Goal: Find specific page/section: Find specific page/section

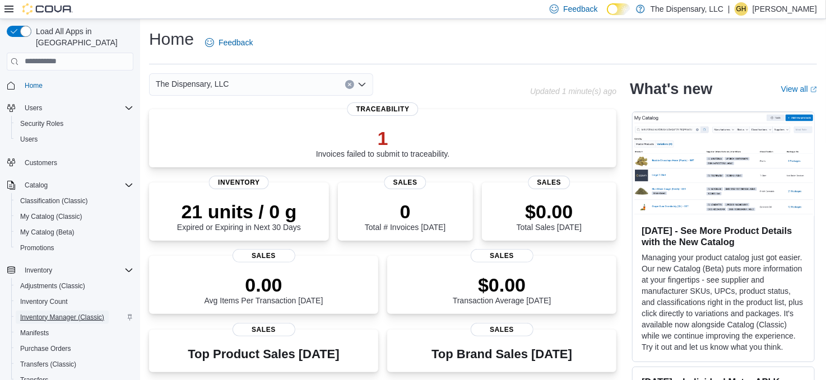
click at [75, 313] on span "Inventory Manager (Classic)" at bounding box center [62, 317] width 84 height 9
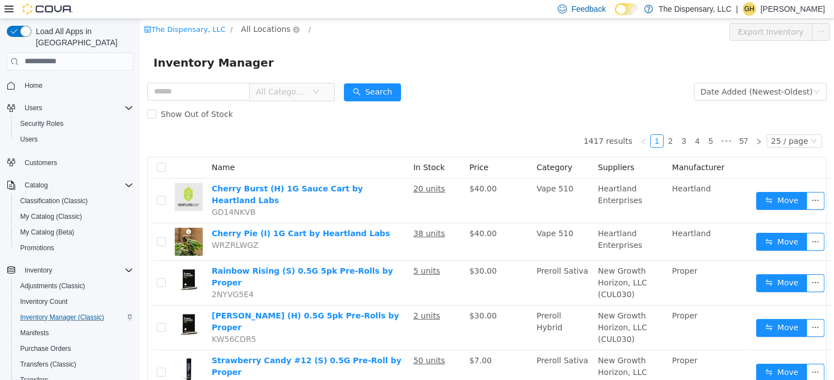
click at [250, 32] on span "All Locations" at bounding box center [264, 28] width 49 height 12
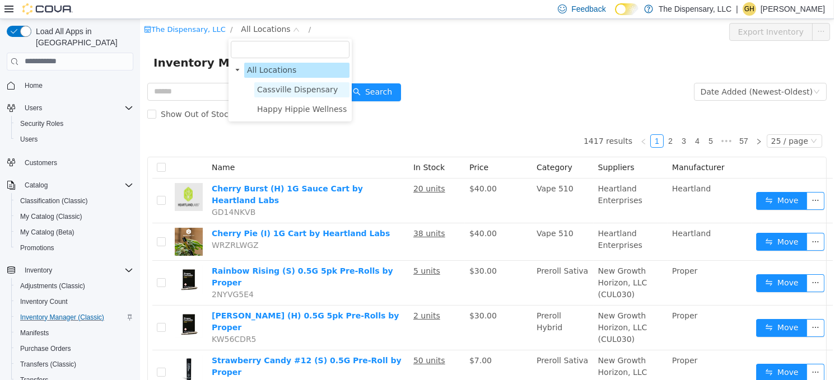
click at [268, 90] on span "Cassville Dispensary" at bounding box center [297, 89] width 81 height 9
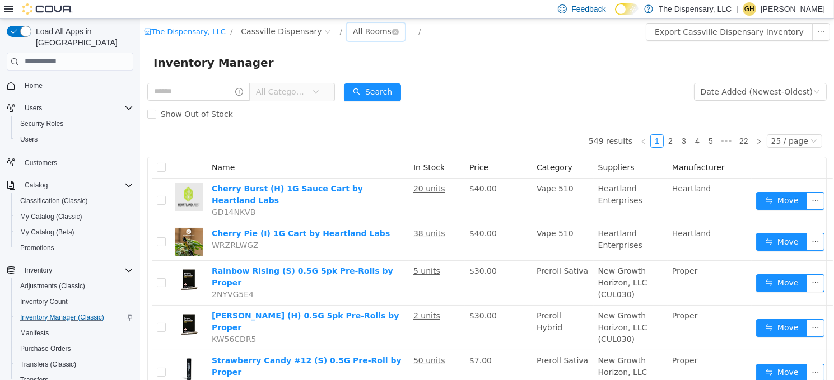
click at [362, 30] on div "All Rooms" at bounding box center [371, 30] width 39 height 17
click at [370, 72] on li "Front Room" at bounding box center [359, 72] width 67 height 18
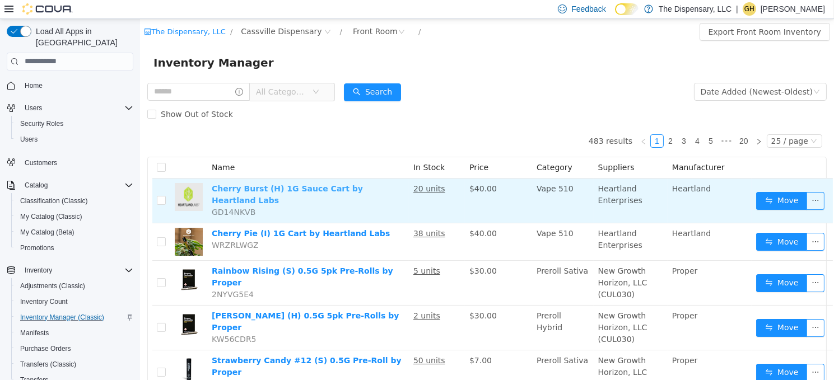
click at [300, 189] on link "Cherry Burst (H) 1G Sauce Cart by Heartland Labs" at bounding box center [286, 194] width 151 height 21
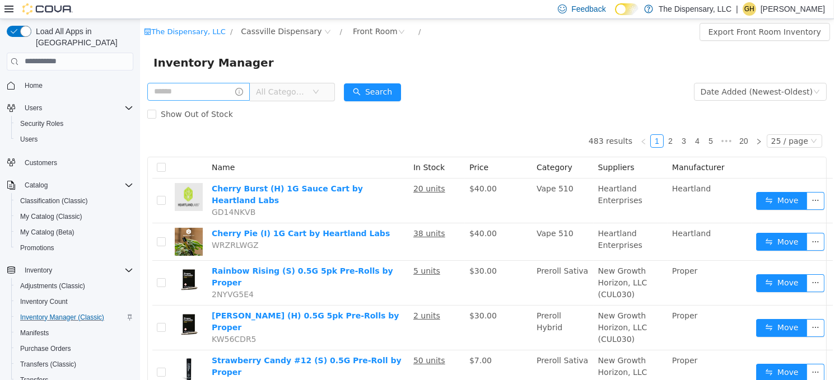
click at [184, 100] on div "All Categories" at bounding box center [241, 91] width 188 height 22
click at [190, 85] on input "text" at bounding box center [198, 91] width 103 height 18
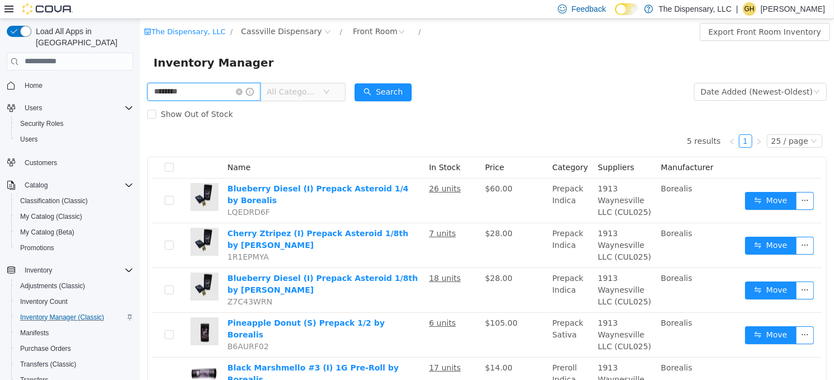
drag, startPoint x: 193, startPoint y: 92, endPoint x: 123, endPoint y: 88, distance: 70.7
click at [139, 88] on html "The Dispensary, LLC / Cassville Dispensary / Front Room / Export Front Room Inv…" at bounding box center [486, 198] width 694 height 361
type input "*****"
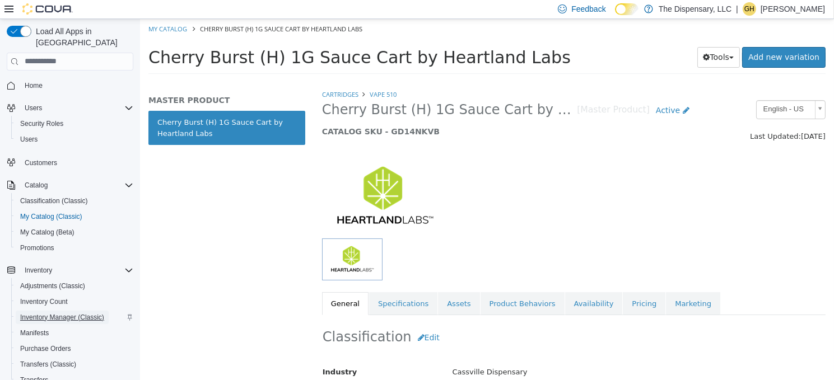
click at [67, 313] on span "Inventory Manager (Classic)" at bounding box center [62, 317] width 84 height 9
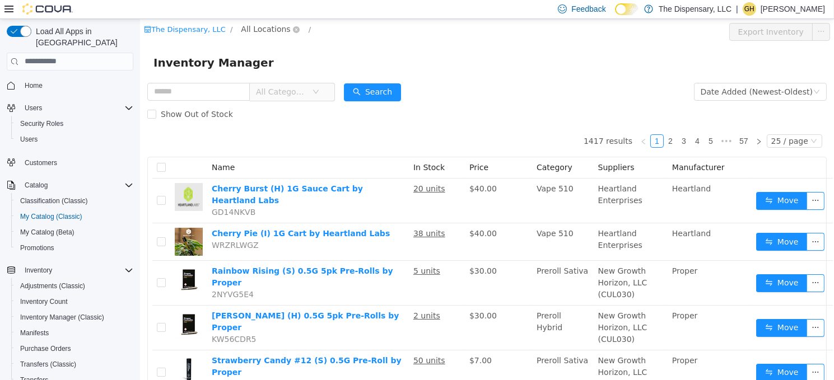
click at [241, 32] on span "All Locations" at bounding box center [264, 28] width 49 height 12
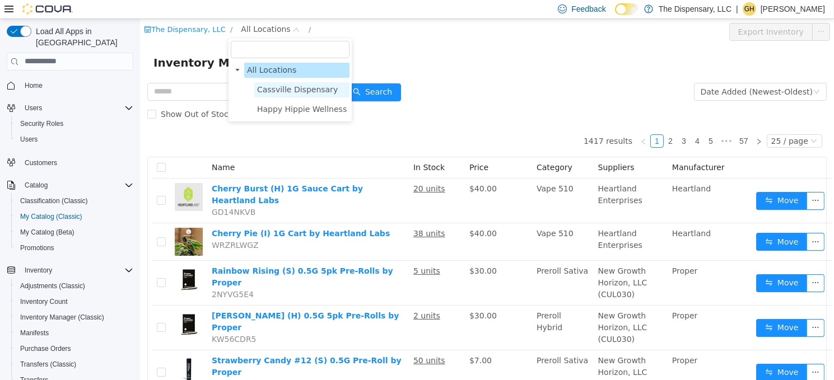
click at [276, 94] on span "Cassville Dispensary" at bounding box center [297, 89] width 81 height 9
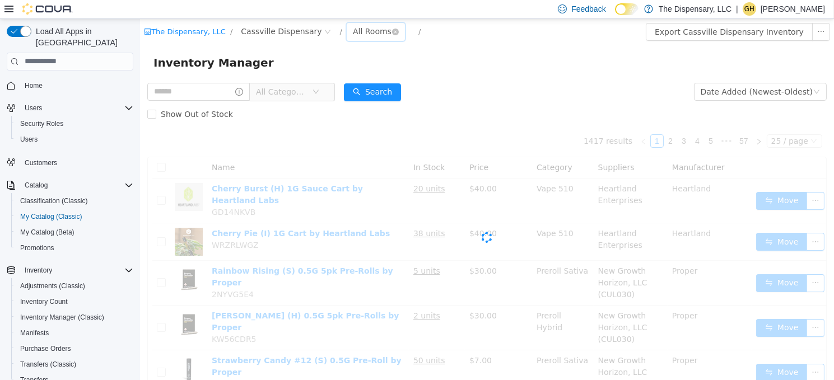
click at [352, 26] on div "All Rooms" at bounding box center [371, 30] width 39 height 17
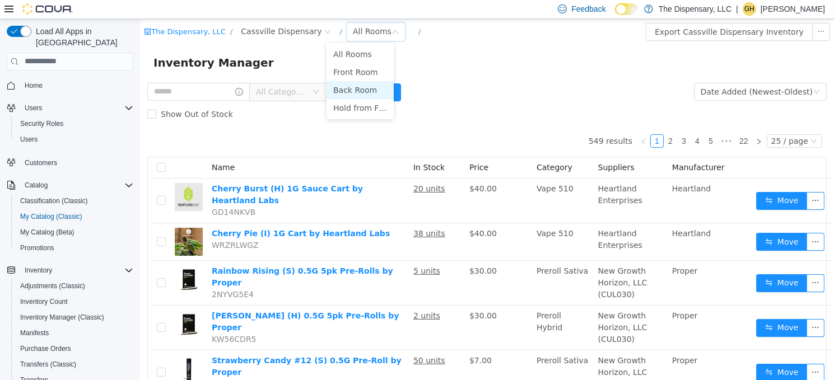
click at [350, 89] on li "Back Room" at bounding box center [359, 90] width 67 height 18
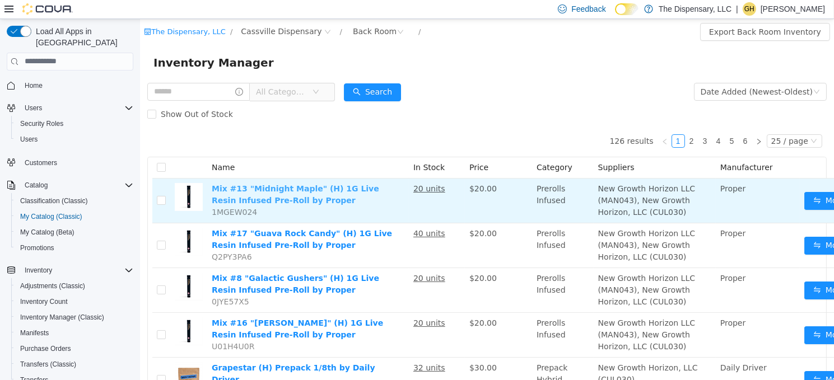
click at [304, 190] on link "Mix #13 "Midnight Maple" (H) 1G Live Resin Infused Pre-Roll by Proper" at bounding box center [295, 194] width 168 height 21
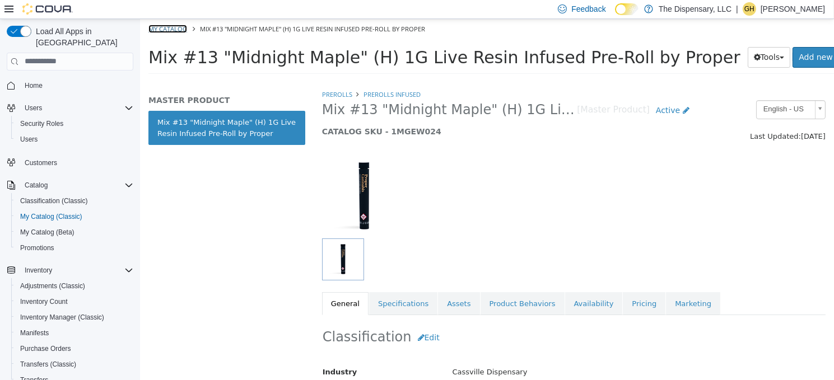
click at [161, 26] on link "My Catalog" at bounding box center [167, 28] width 39 height 8
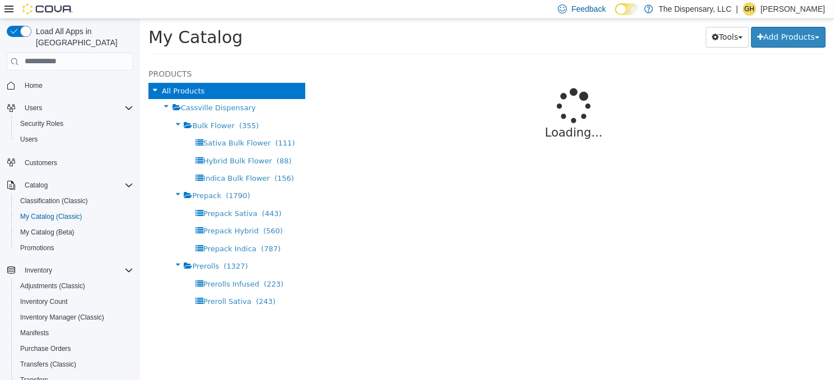
select select "**********"
